Goal: Communication & Community: Participate in discussion

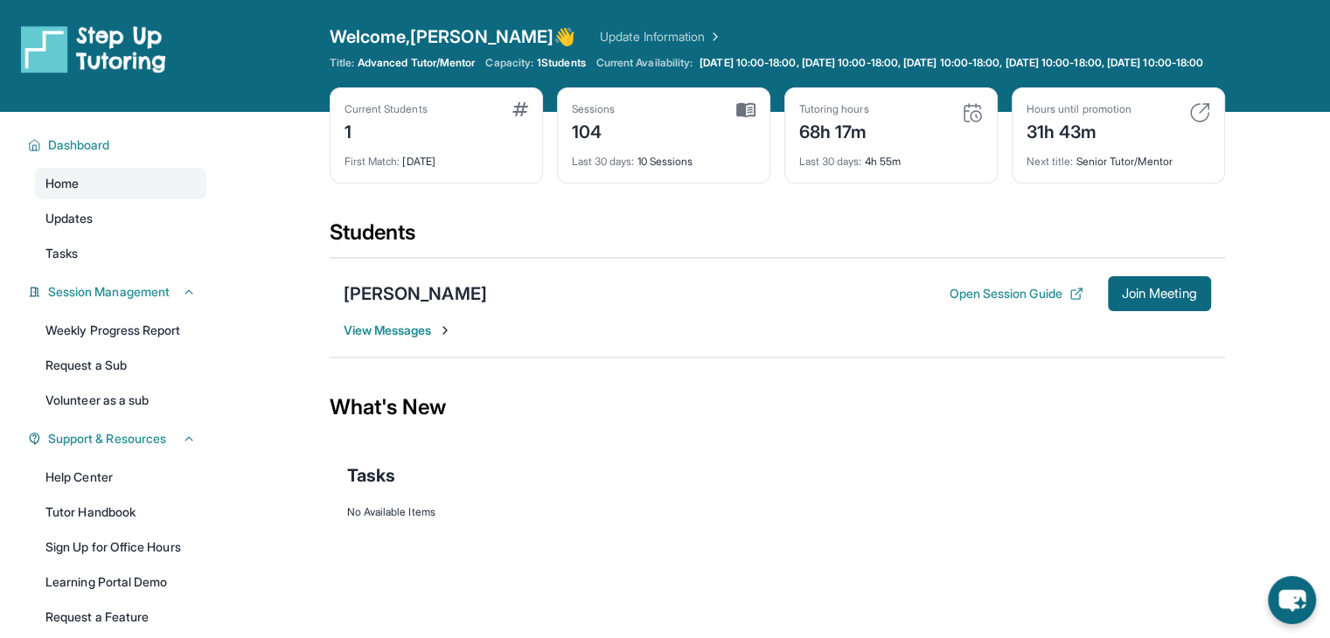
click at [385, 339] on span "View Messages" at bounding box center [398, 330] width 109 height 17
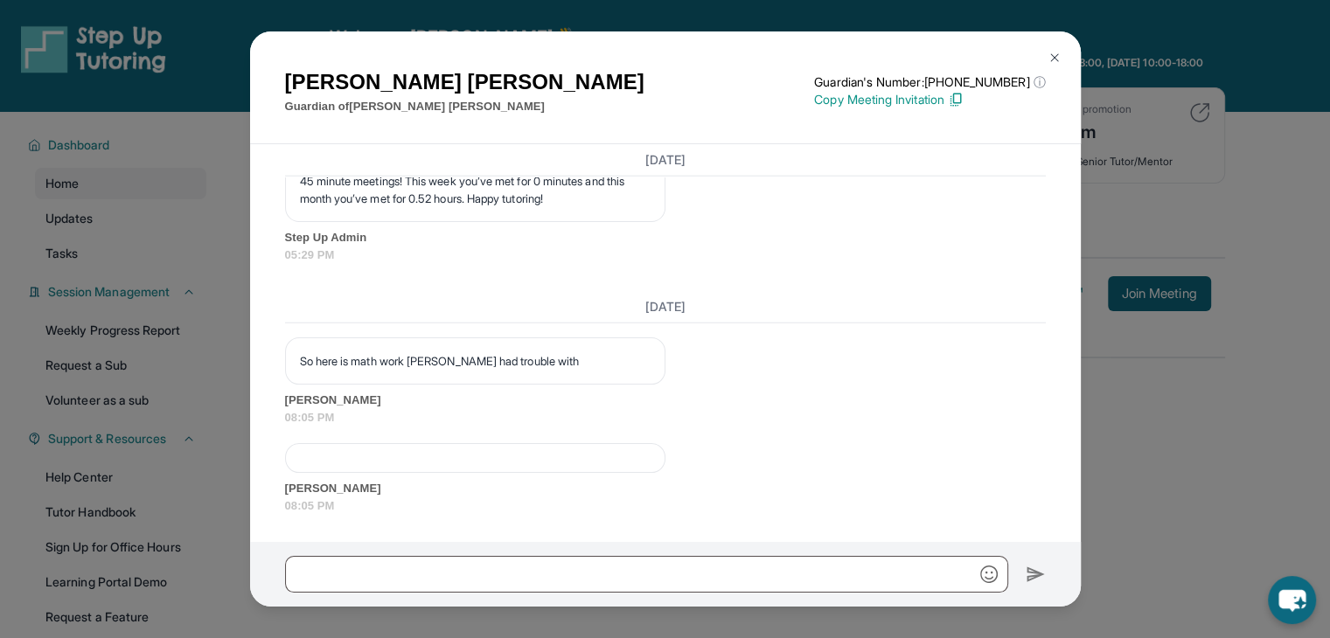
scroll to position [38687, 0]
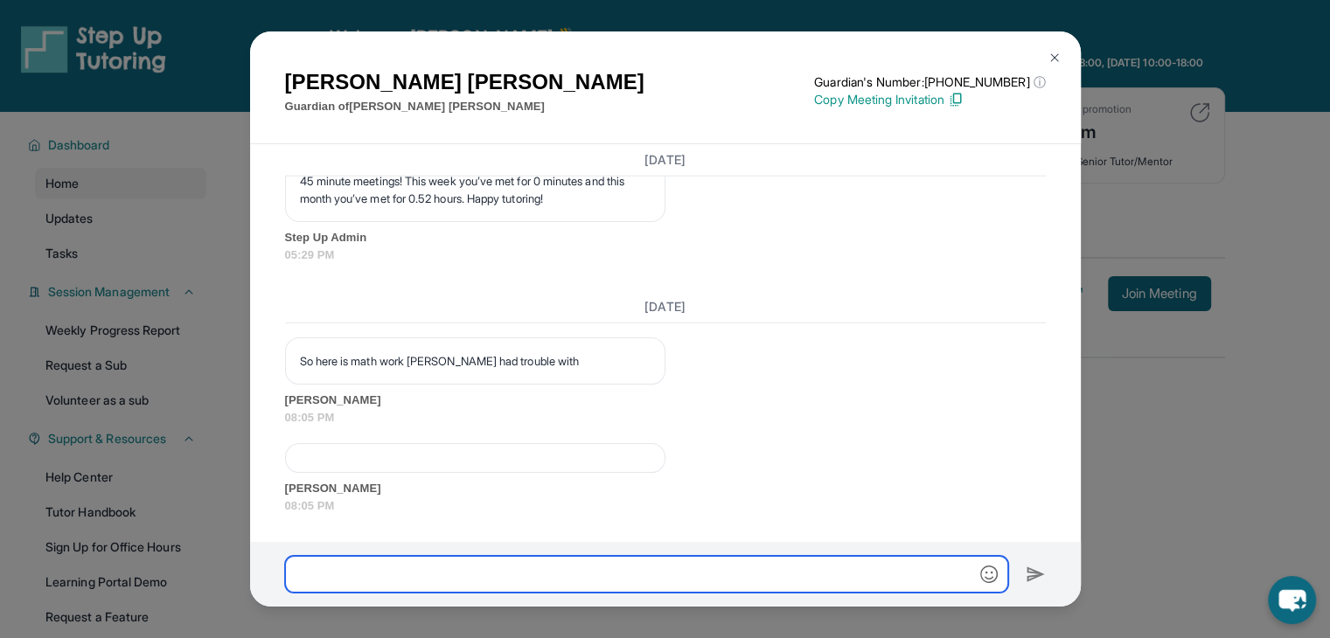
click at [589, 575] on input "text" at bounding box center [646, 574] width 723 height 37
type input "**********"
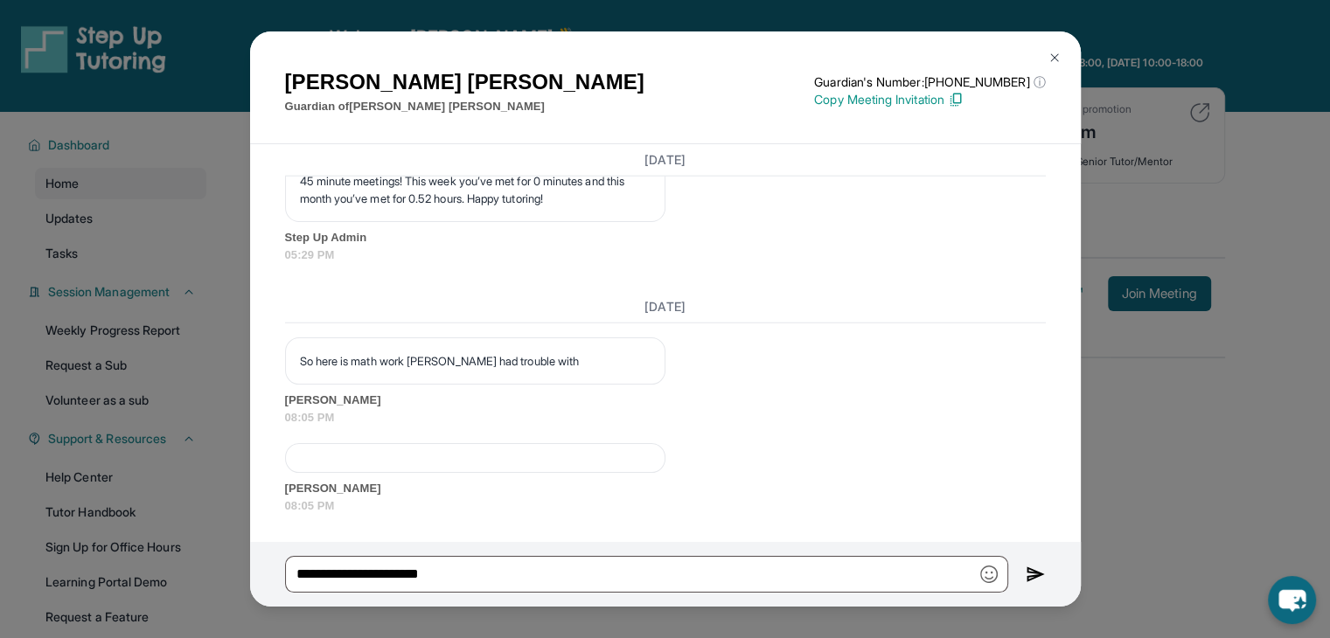
click at [1045, 570] on img at bounding box center [1036, 574] width 20 height 21
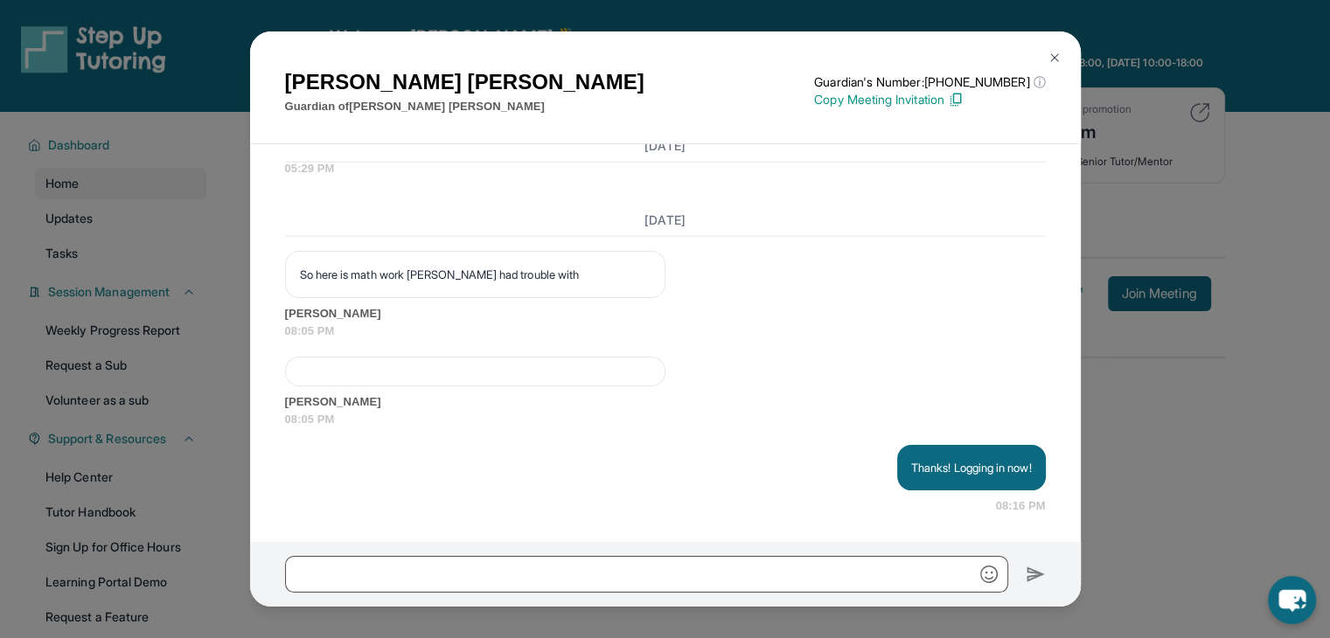
scroll to position [38774, 0]
click at [1049, 59] on img at bounding box center [1055, 58] width 14 height 14
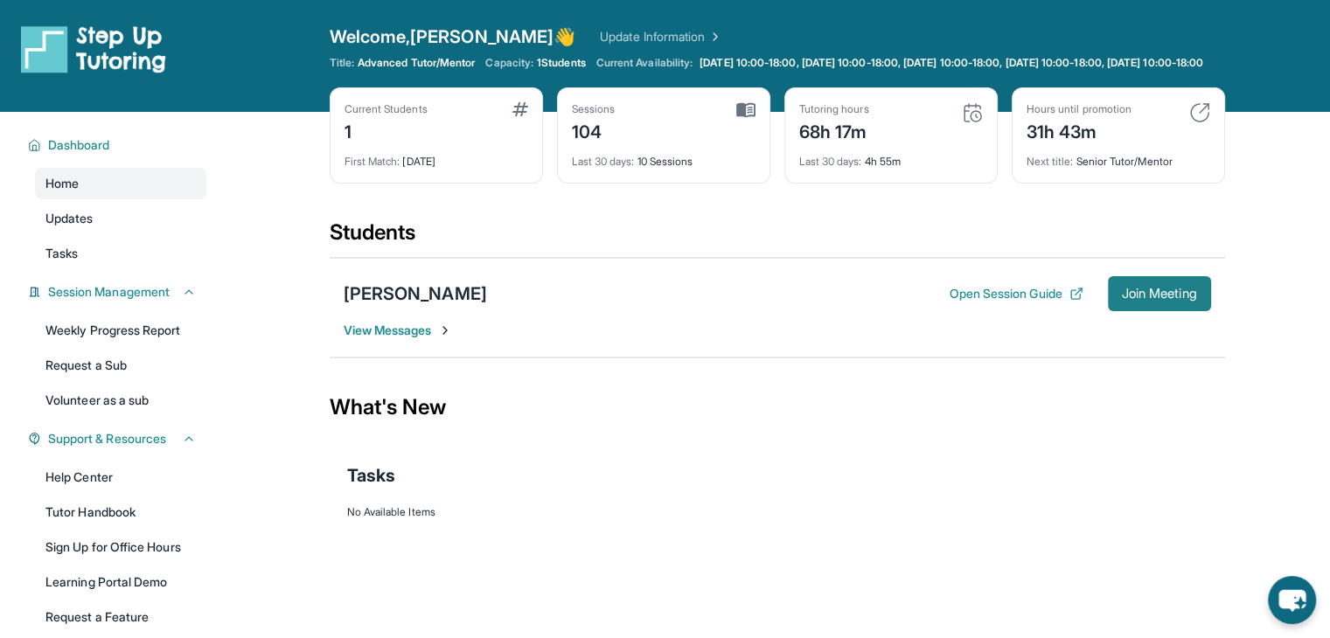
click at [1132, 299] on span "Join Meeting" at bounding box center [1159, 294] width 75 height 10
